Goal: Task Accomplishment & Management: Use online tool/utility

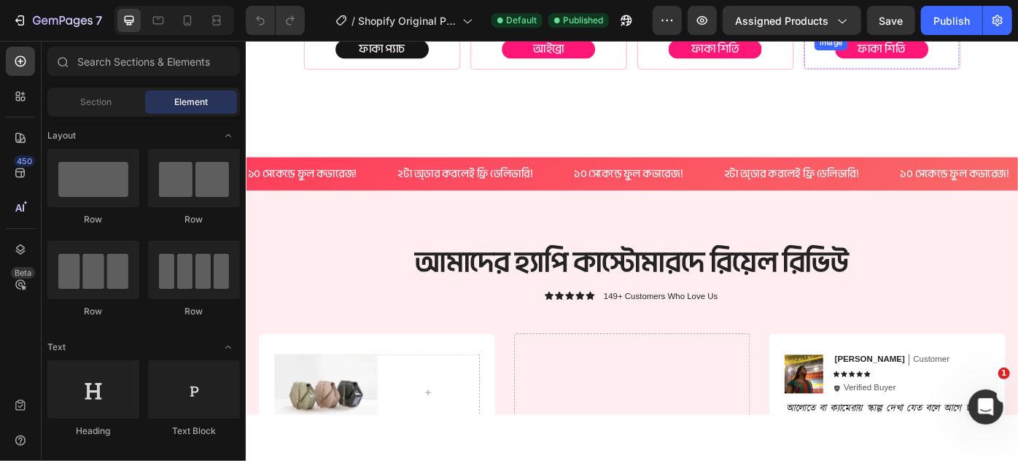
scroll to position [2518, 0]
